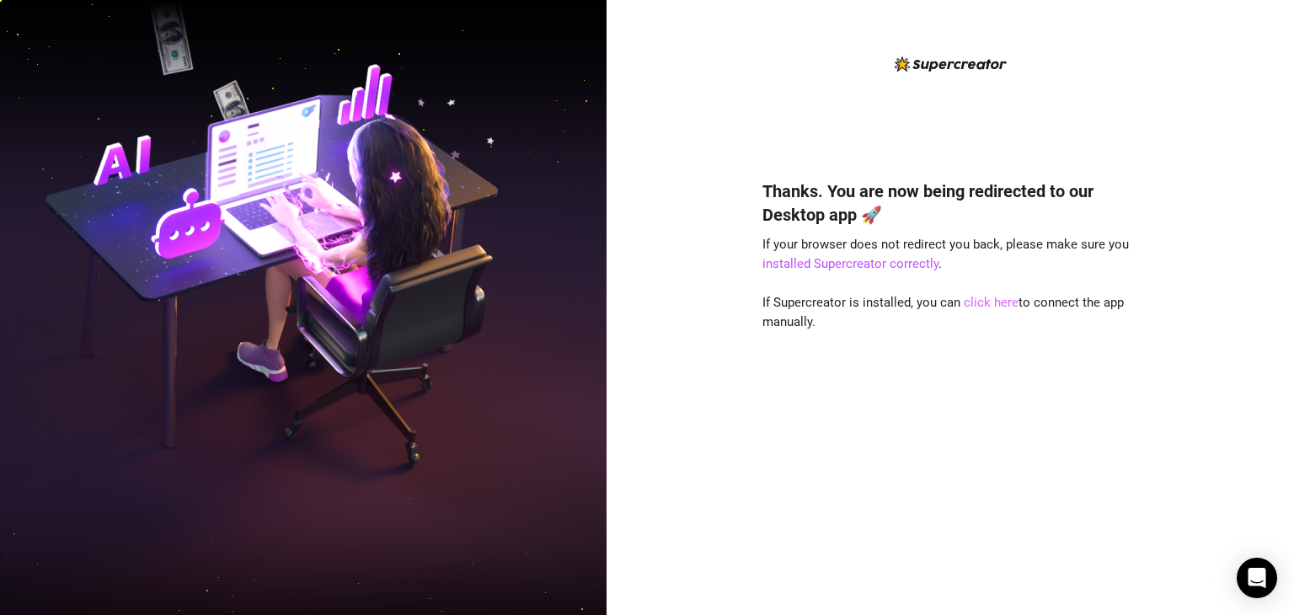
click at [989, 301] on link "click here" at bounding box center [991, 302] width 55 height 15
